Goal: Task Accomplishment & Management: Use online tool/utility

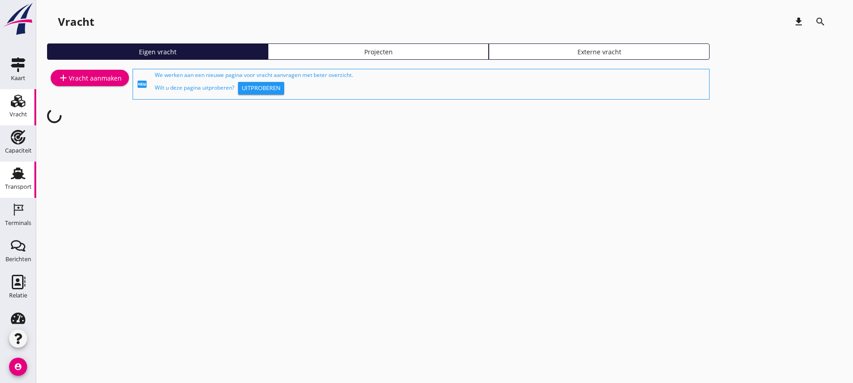
click at [15, 181] on div "Transport" at bounding box center [18, 187] width 27 height 13
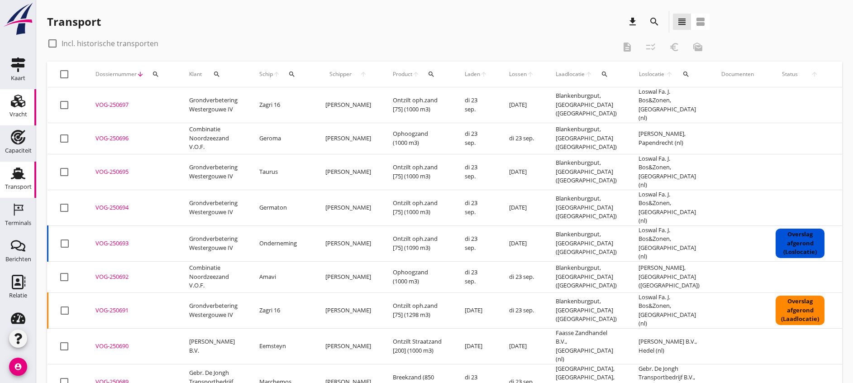
click at [21, 105] on div "Vracht" at bounding box center [18, 101] width 22 height 14
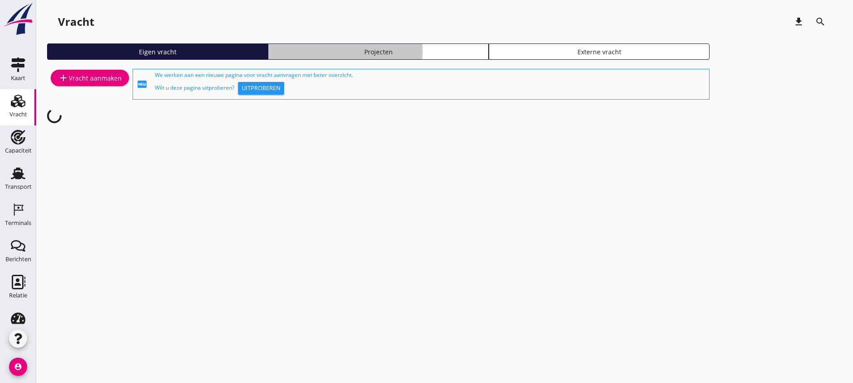
click at [272, 49] on div "Projecten" at bounding box center [378, 52] width 213 height 10
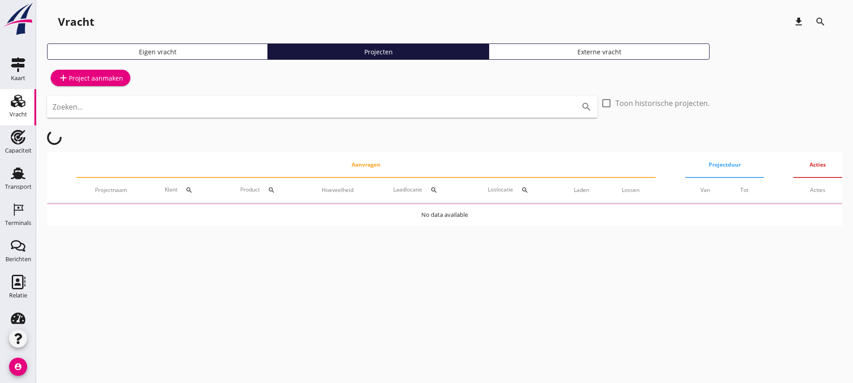
click at [287, 102] on input "Zoeken..." at bounding box center [309, 107] width 514 height 14
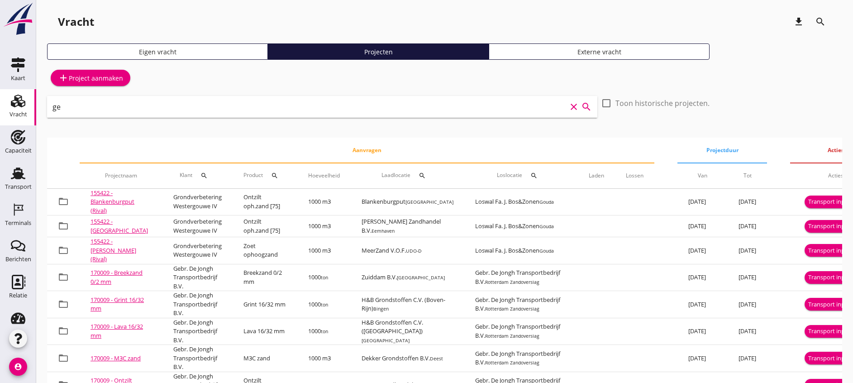
type input "g"
type input "everingen"
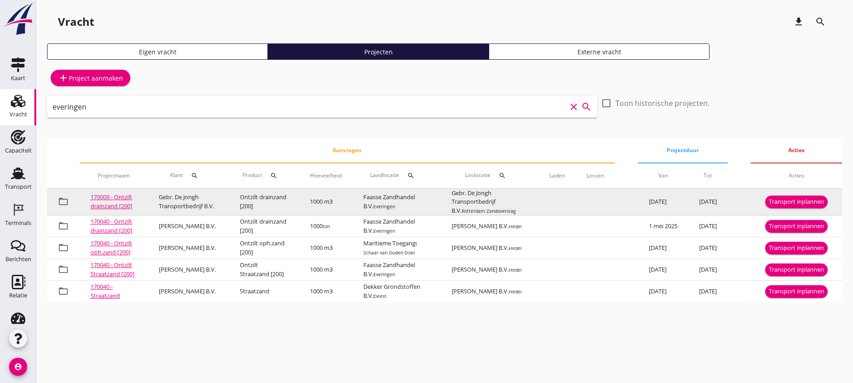
click at [793, 206] on div "Transport inplannen" at bounding box center [796, 201] width 55 height 9
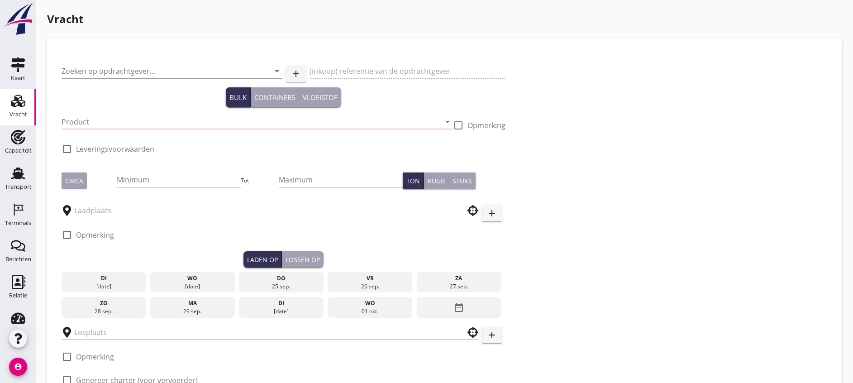
type input "Gebr. De Jongh Transportbedrijf B.V."
type input "Ontzilt drainzand [200] (6120)"
type input "1000"
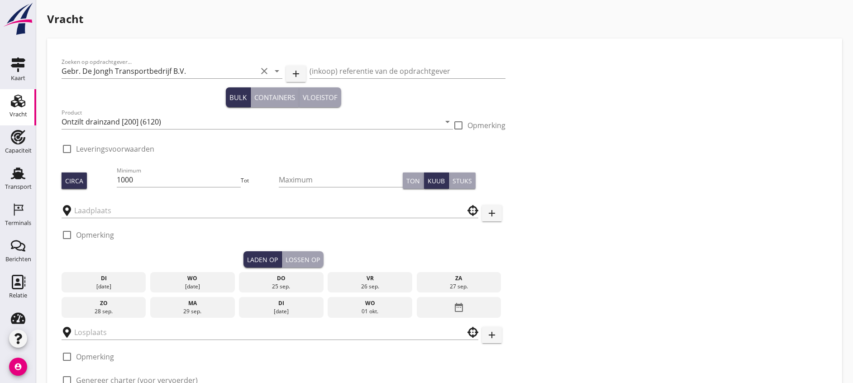
checkbox input "true"
type input "Faasse Zandhandel B.V."
type input "Gebr. De Jongh Transportbedrijf B.V."
checkbox input "true"
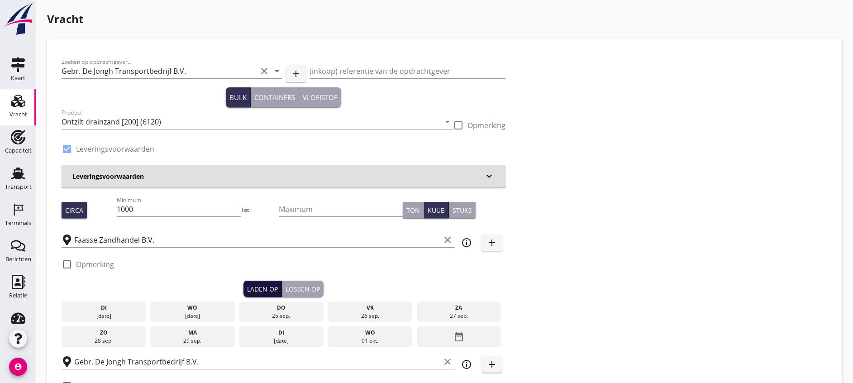
type input "4.75"
radio input "false"
type input "16.85"
radio input "false"
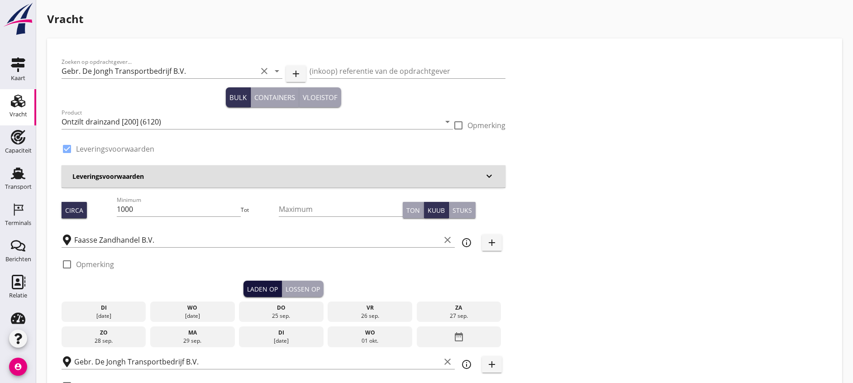
radio input "false"
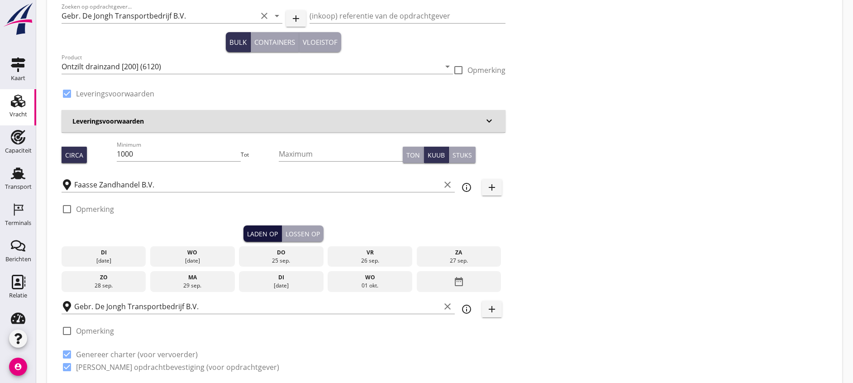
scroll to position [68, 0]
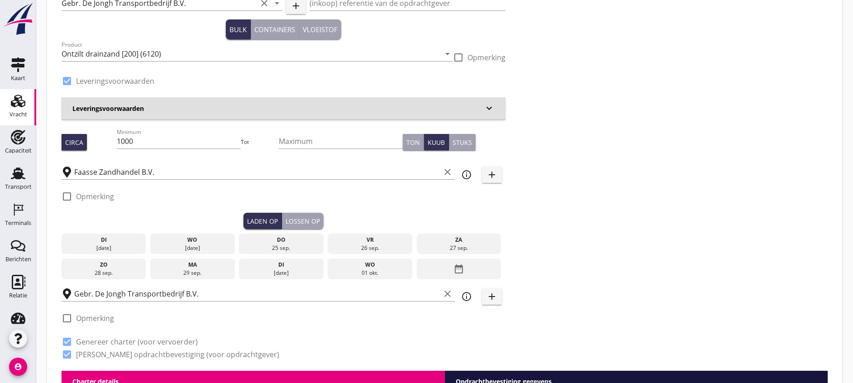
click at [169, 244] on div "[DATE]" at bounding box center [192, 248] width 80 height 8
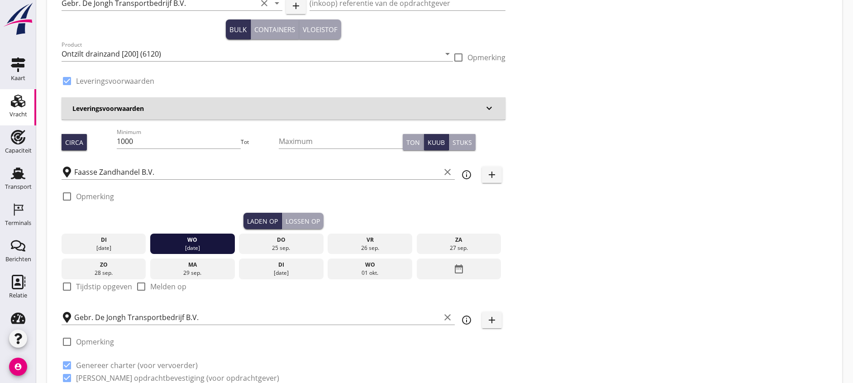
click at [286, 220] on div "Lossen op" at bounding box center [303, 221] width 34 height 10
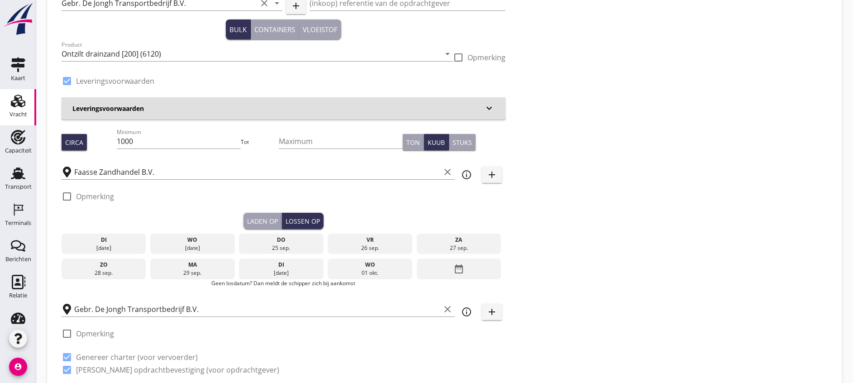
click at [241, 244] on div "25 sep." at bounding box center [281, 248] width 80 height 8
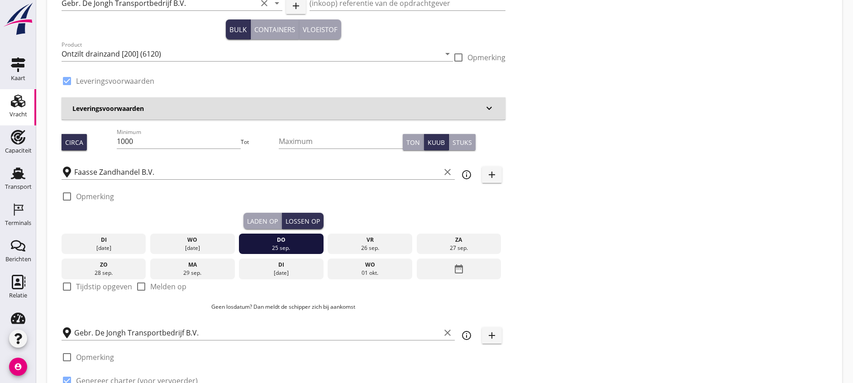
click at [247, 224] on div "Laden op" at bounding box center [262, 221] width 31 height 10
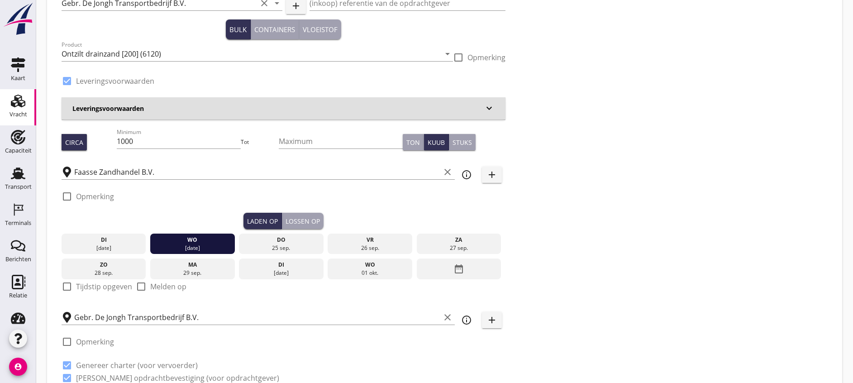
click at [102, 288] on div "check_box_outline_blank Tijdstip opgeven" at bounding box center [97, 286] width 71 height 11
click at [103, 283] on label "Tijdstip opgeven" at bounding box center [104, 286] width 56 height 9
checkbox input "true"
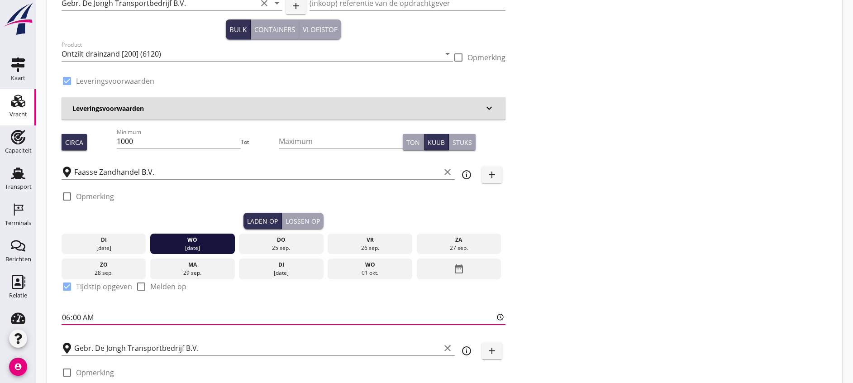
click at [63, 316] on input "06:00" at bounding box center [284, 317] width 444 height 14
type input "08:00"
click at [468, 183] on div "Zoeken op opdrachtgever... Gebr. De Jongh Transportbedrijf B.V. clear arrow_dro…" at bounding box center [444, 205] width 773 height 440
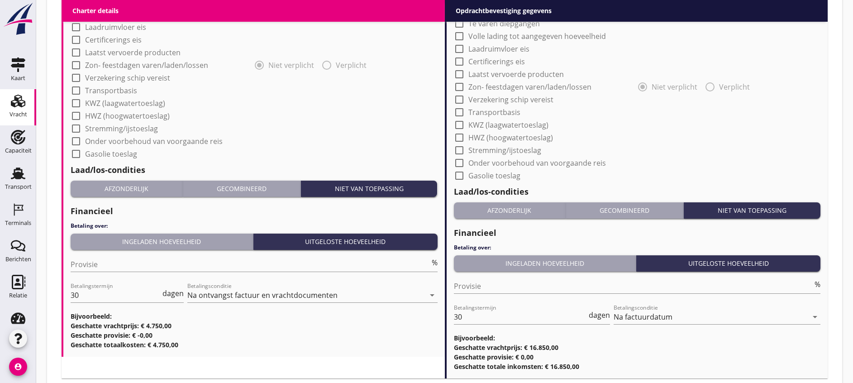
scroll to position [869, 0]
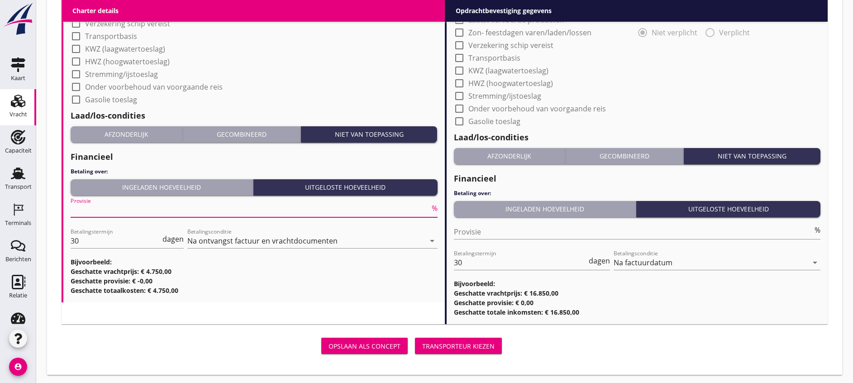
click at [219, 203] on input "Provisie" at bounding box center [250, 210] width 359 height 14
type input "2"
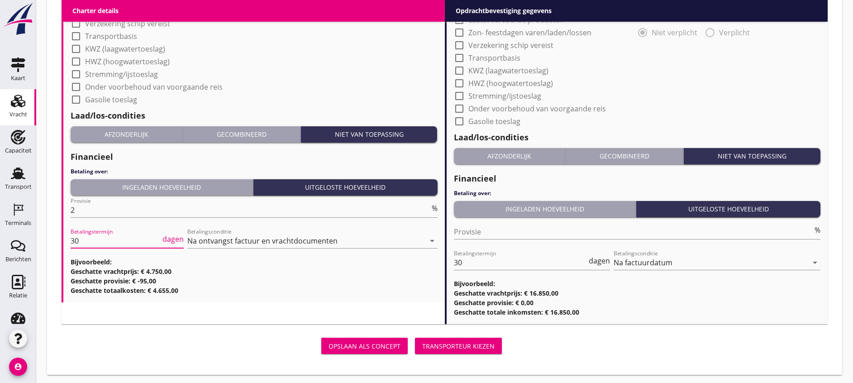
click at [422, 341] on div "Transporteur kiezen" at bounding box center [458, 346] width 72 height 10
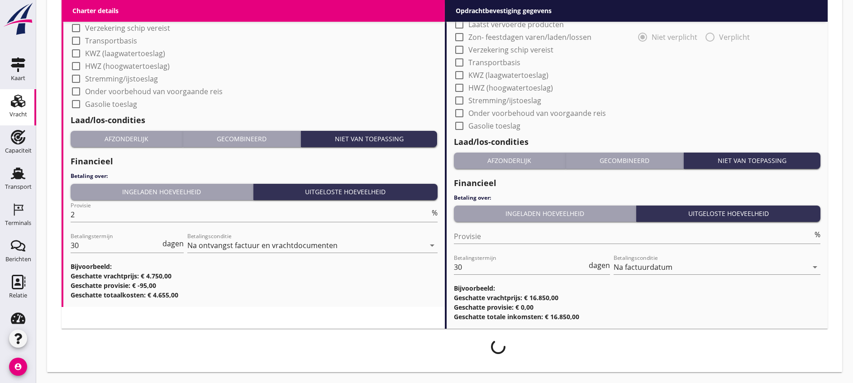
scroll to position [862, 0]
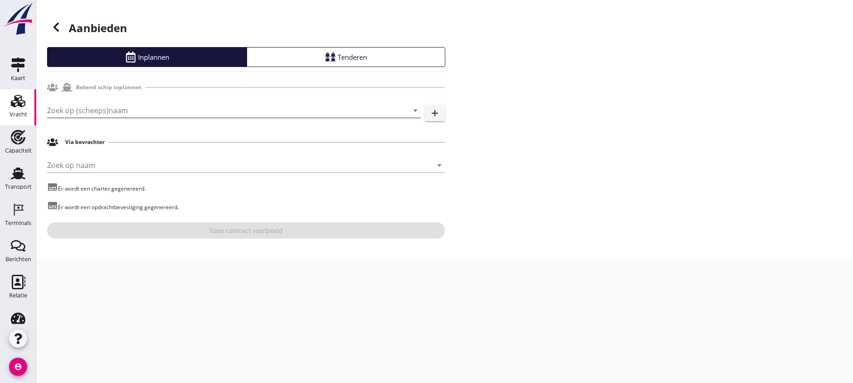
click at [146, 108] on input "Zoek op (scheeps)naam" at bounding box center [221, 110] width 348 height 14
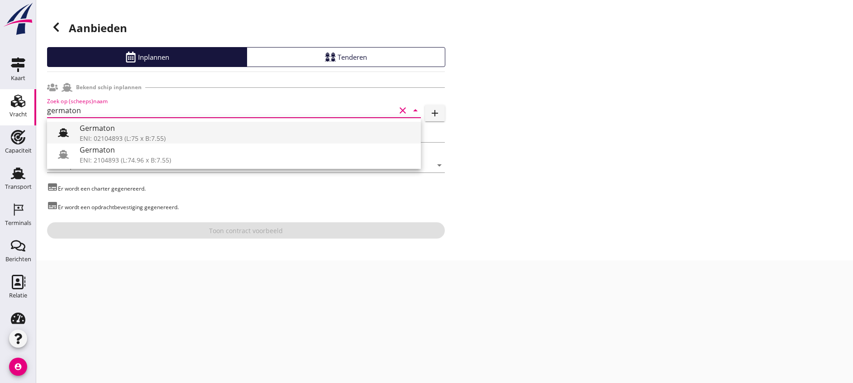
click at [146, 124] on div "Germaton" at bounding box center [247, 128] width 334 height 11
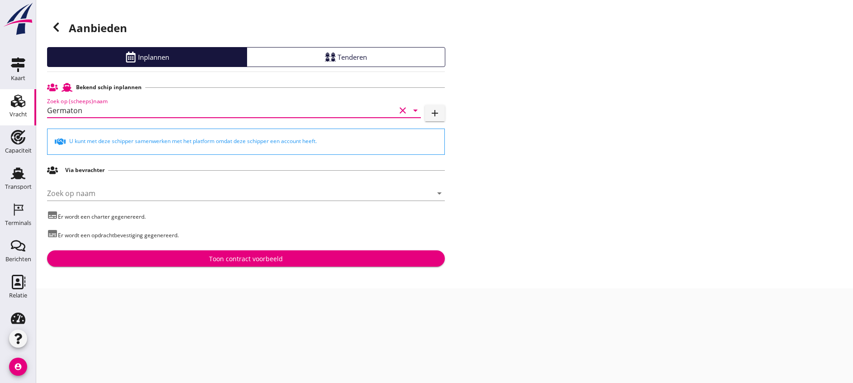
type input "Germaton"
click at [217, 258] on div "Toon contract voorbeeld" at bounding box center [246, 259] width 74 height 10
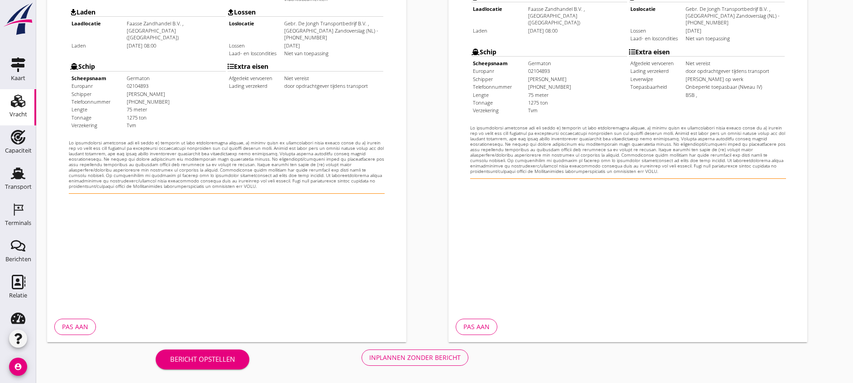
click at [369, 353] on div "Inplannen zonder bericht" at bounding box center [414, 358] width 91 height 10
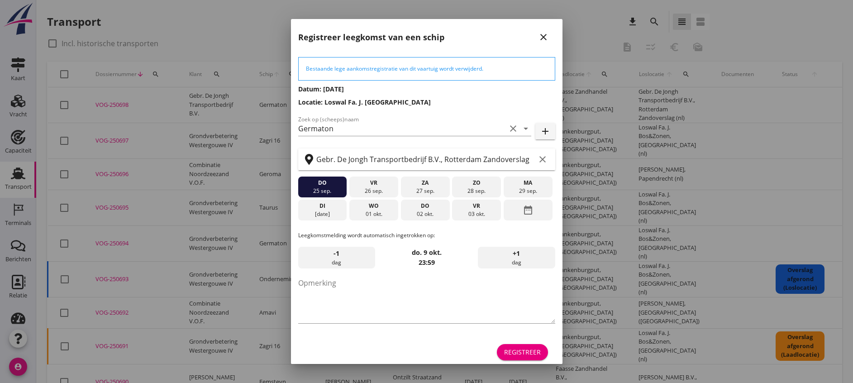
click at [505, 346] on button "Registreer" at bounding box center [522, 352] width 51 height 16
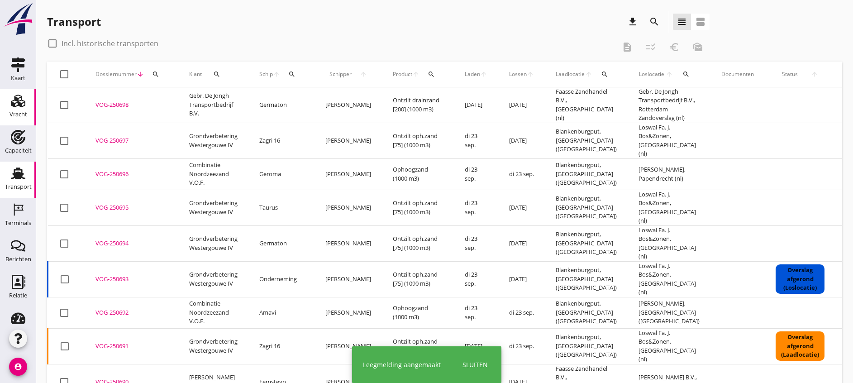
click at [10, 111] on div "Vracht" at bounding box center [19, 114] width 18 height 6
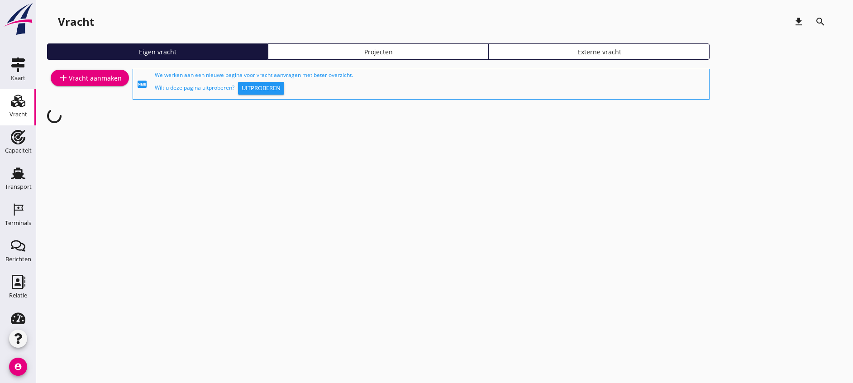
click at [310, 43] on div "Vracht download search Eigen vracht Projecten Externe vracht add Vracht aanmake…" at bounding box center [444, 74] width 817 height 148
click at [14, 170] on icon "Transport" at bounding box center [18, 173] width 14 height 14
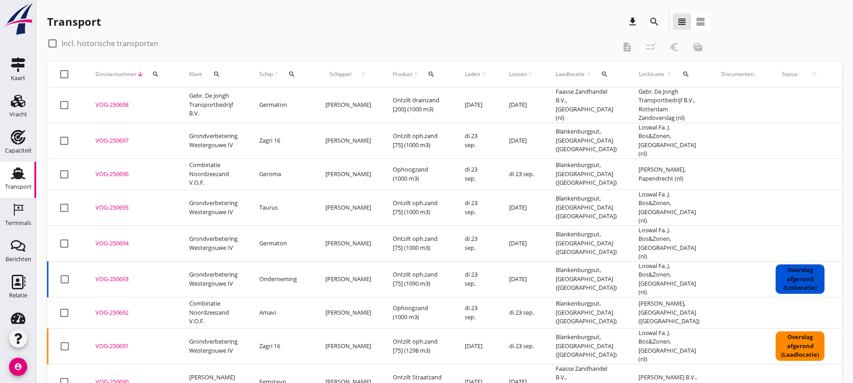
click at [65, 236] on div at bounding box center [64, 243] width 15 height 15
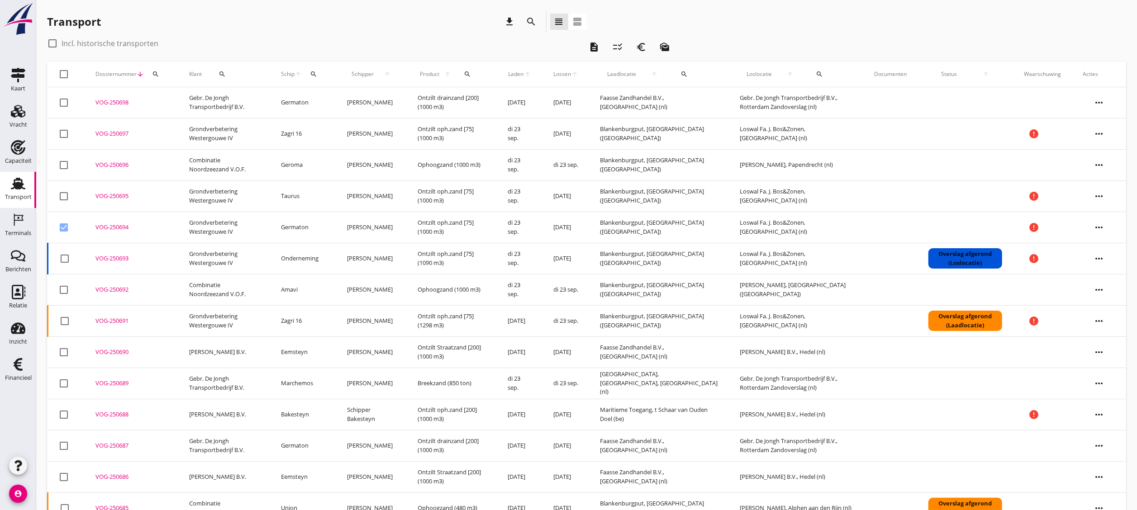
click at [853, 230] on icon "more_horiz" at bounding box center [1098, 227] width 25 height 25
click at [853, 363] on div "Vracht verwijderen" at bounding box center [1093, 363] width 65 height 11
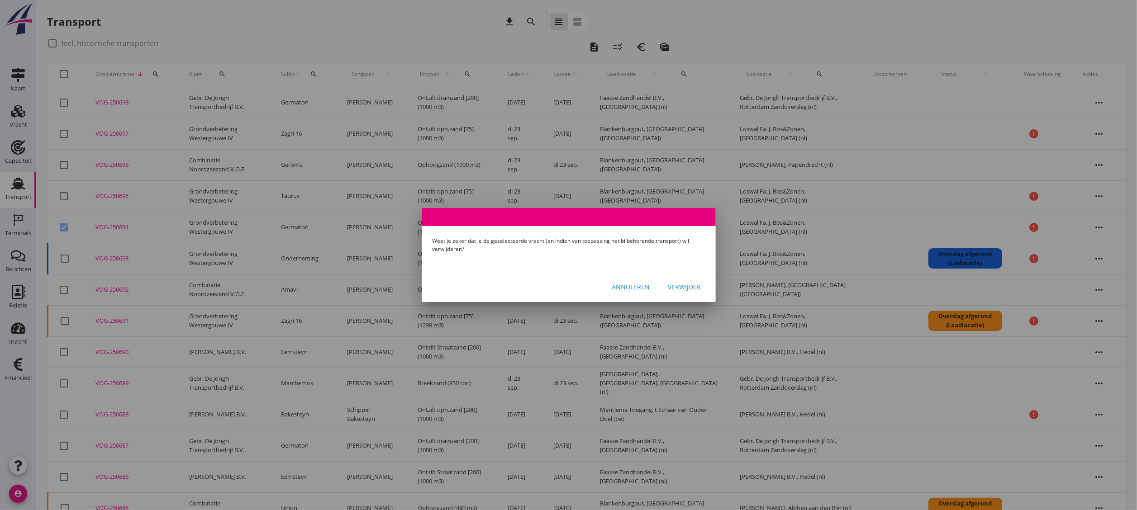
click at [694, 291] on div "Verwijder" at bounding box center [684, 287] width 33 height 10
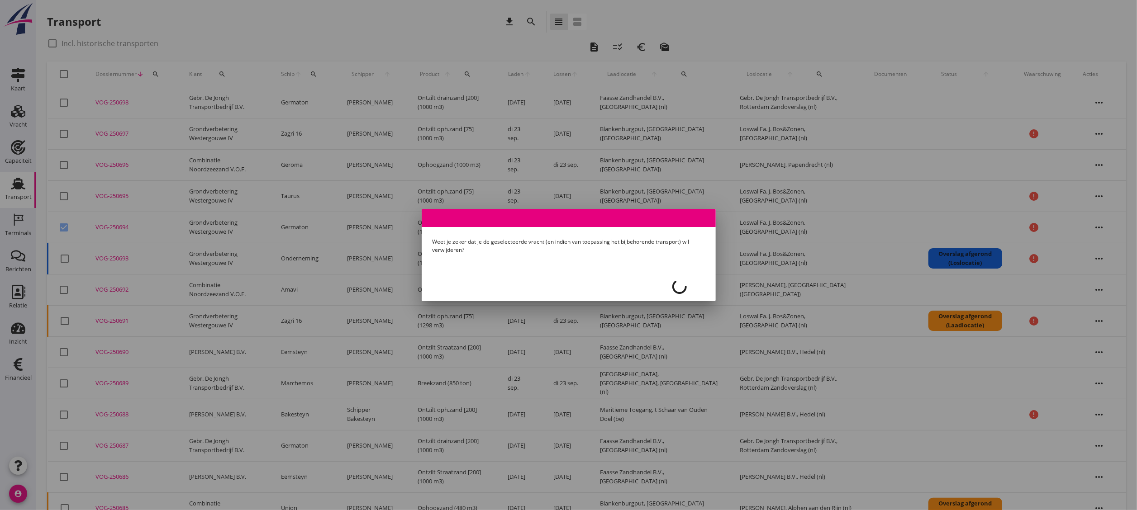
checkbox input "false"
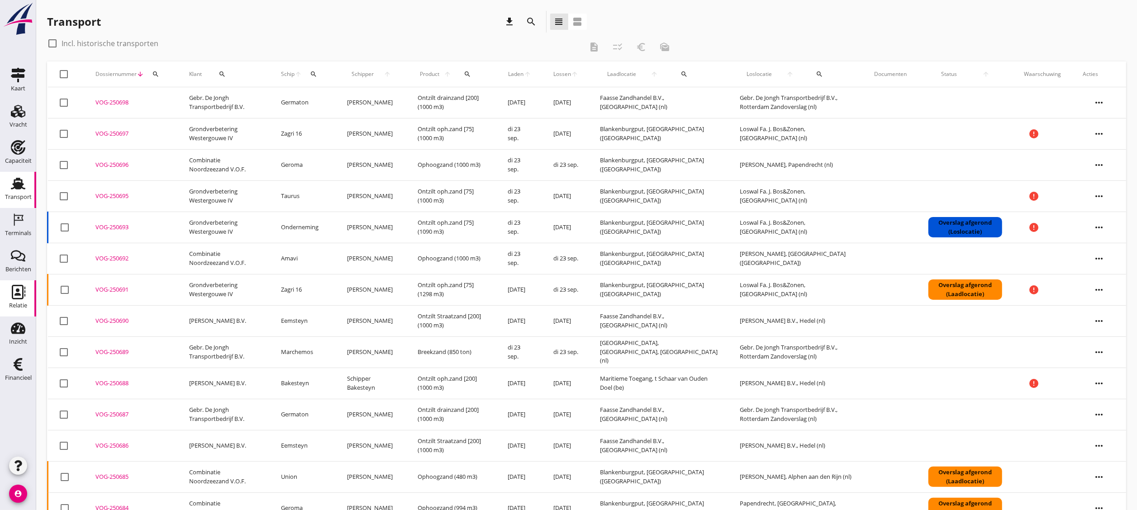
click at [18, 286] on icon "Relatie" at bounding box center [18, 292] width 14 height 14
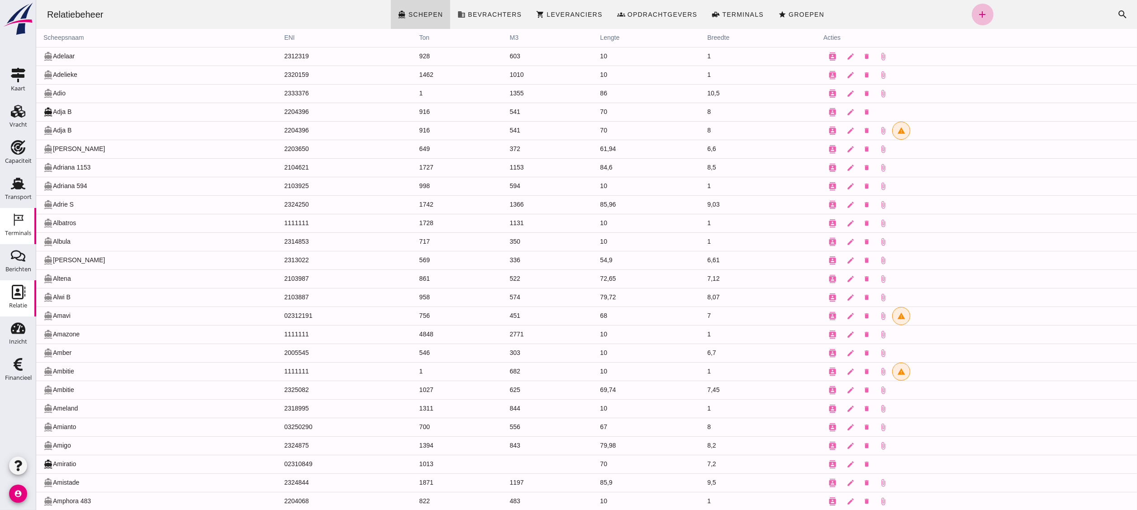
click at [22, 227] on div "Terminals" at bounding box center [18, 233] width 26 height 13
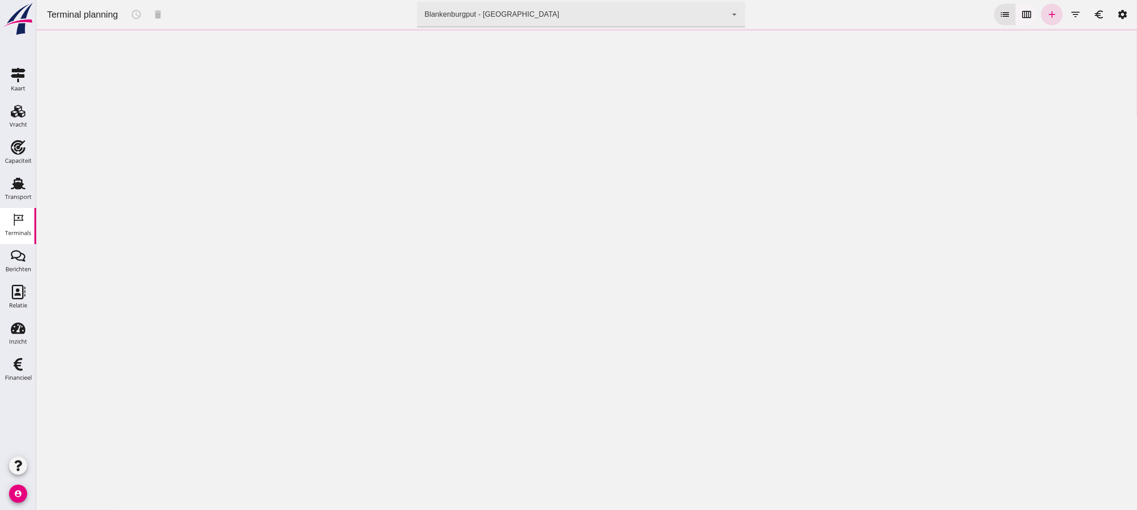
click at [853, 14] on icon "calendar_view_week" at bounding box center [1026, 14] width 11 height 11
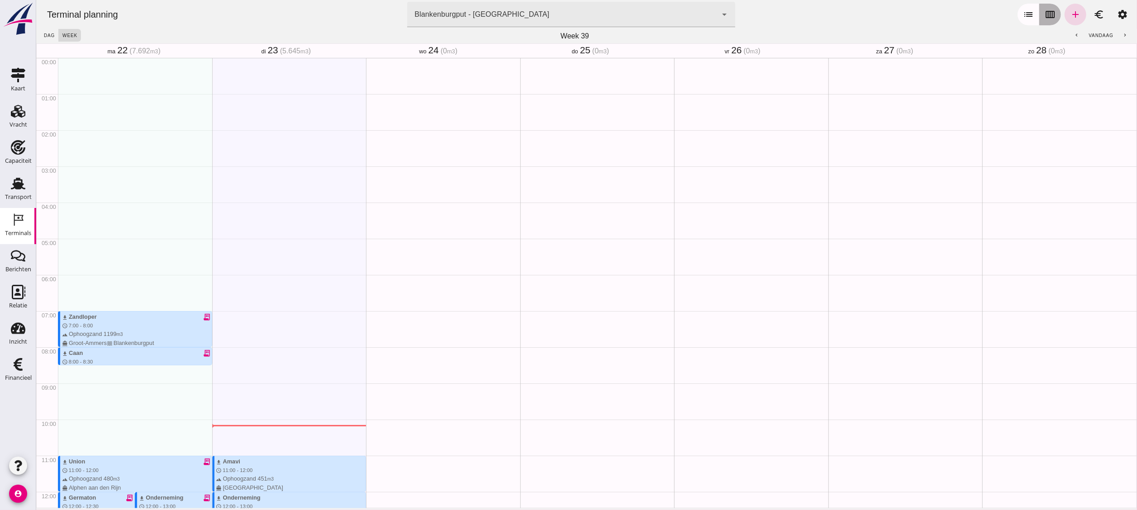
scroll to position [362, 0]
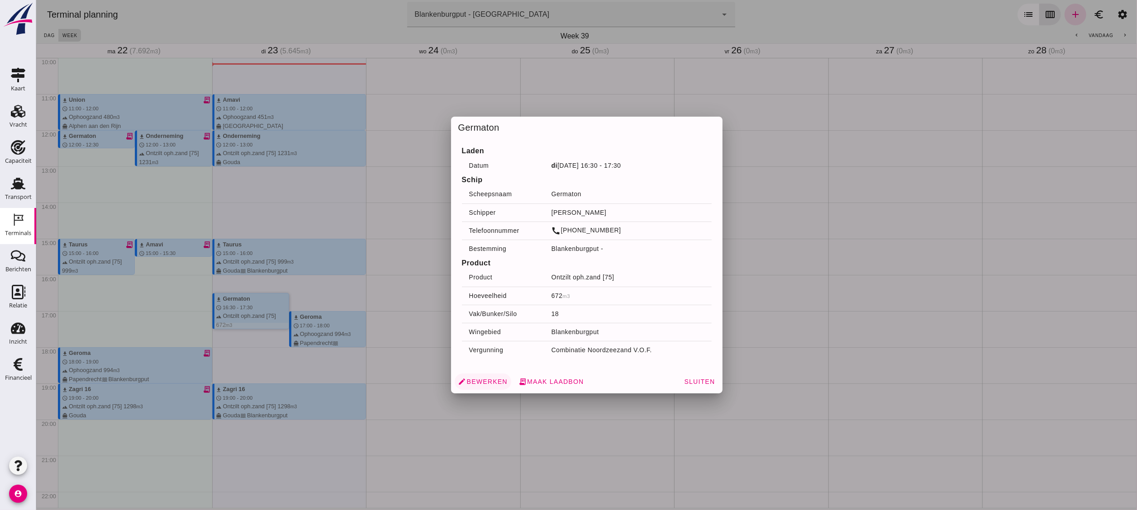
drag, startPoint x: 241, startPoint y: 310, endPoint x: 487, endPoint y: 378, distance: 254.9
click at [487, 378] on span "edit Bewerken" at bounding box center [482, 382] width 49 height 8
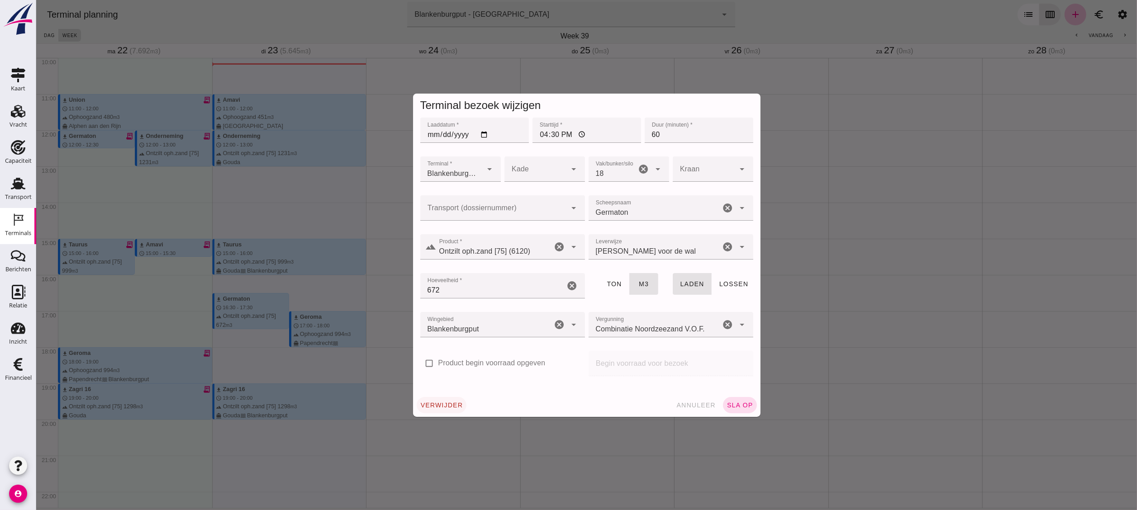
click at [450, 382] on span "verwijder" at bounding box center [441, 405] width 43 height 7
click at [494, 382] on span "bevestig" at bounding box center [488, 405] width 37 height 7
